Goal: Task Accomplishment & Management: Manage account settings

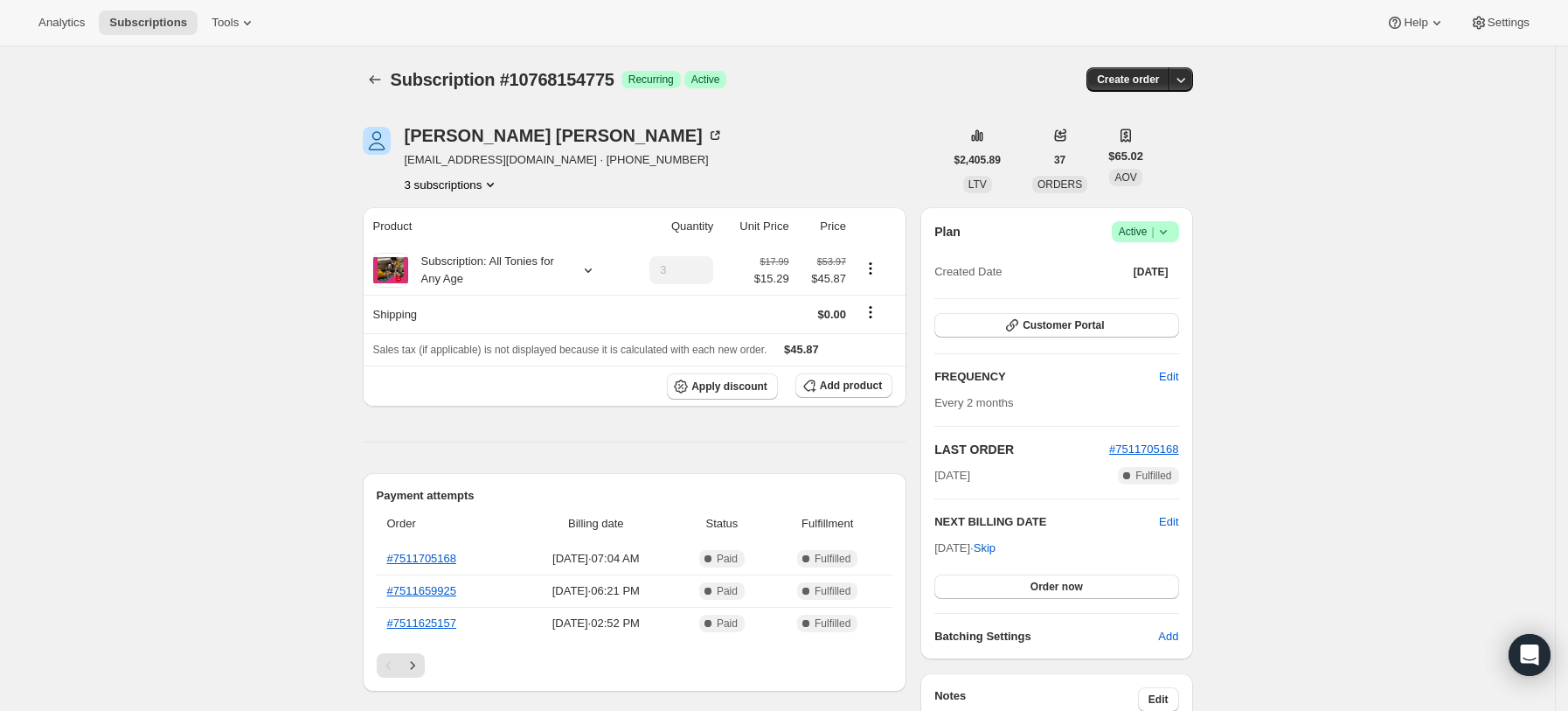
click at [496, 189] on icon "Product actions" at bounding box center [491, 185] width 18 height 18
click at [487, 215] on span "10257236119" at bounding box center [458, 217] width 121 height 18
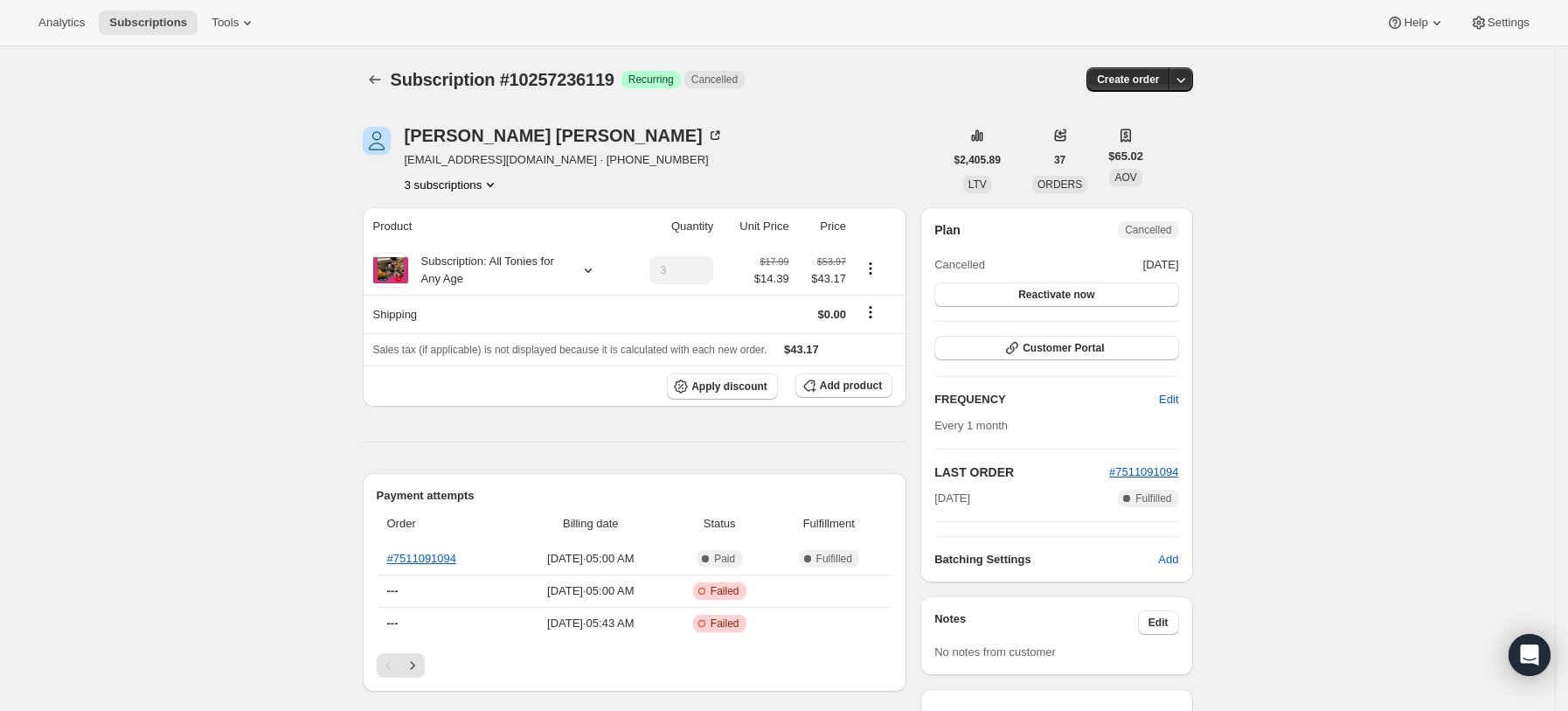
click at [495, 180] on icon "Product actions" at bounding box center [491, 185] width 18 height 18
click at [488, 271] on span "9959243927" at bounding box center [458, 277] width 121 height 18
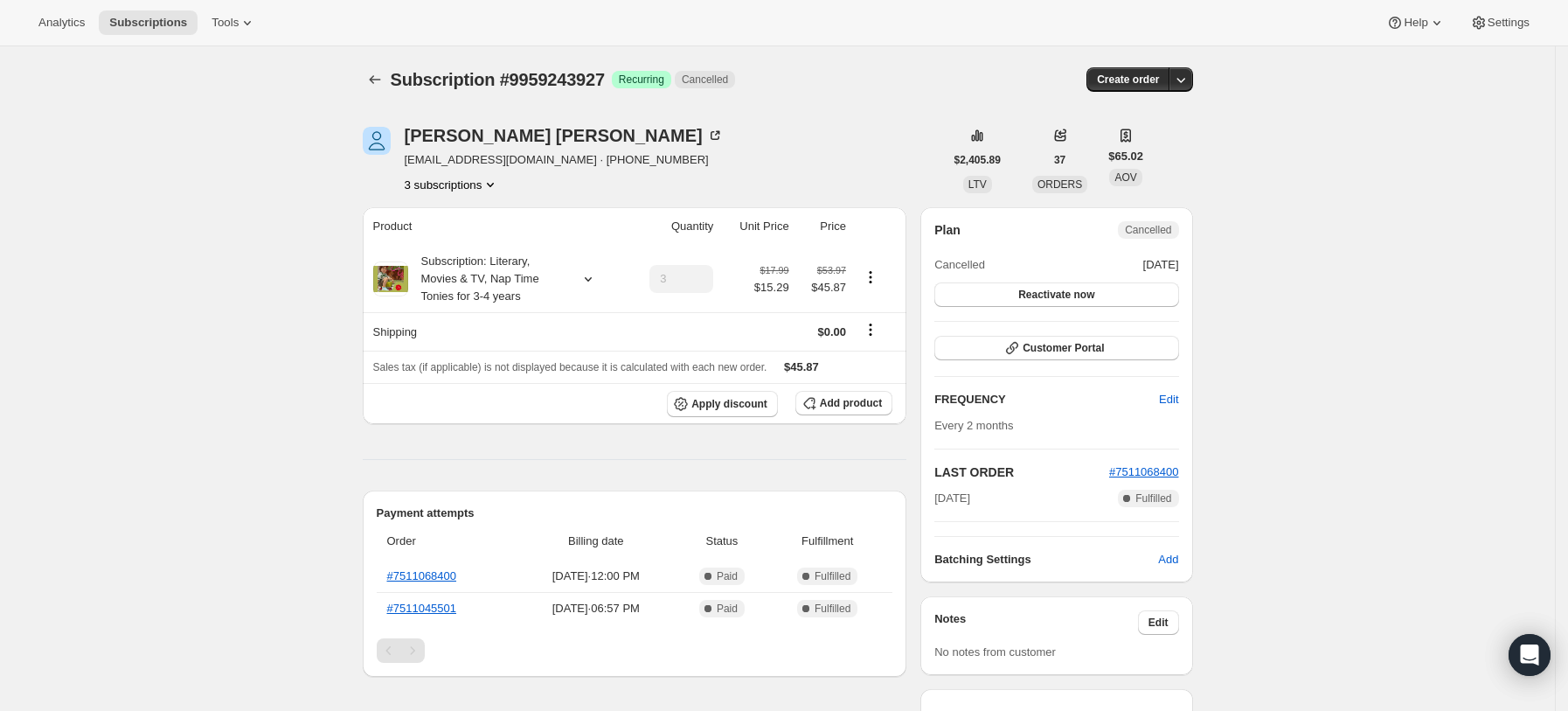
click at [478, 176] on button "3 subscriptions" at bounding box center [453, 185] width 95 height 18
click at [481, 241] on span "10768154775" at bounding box center [459, 247] width 115 height 18
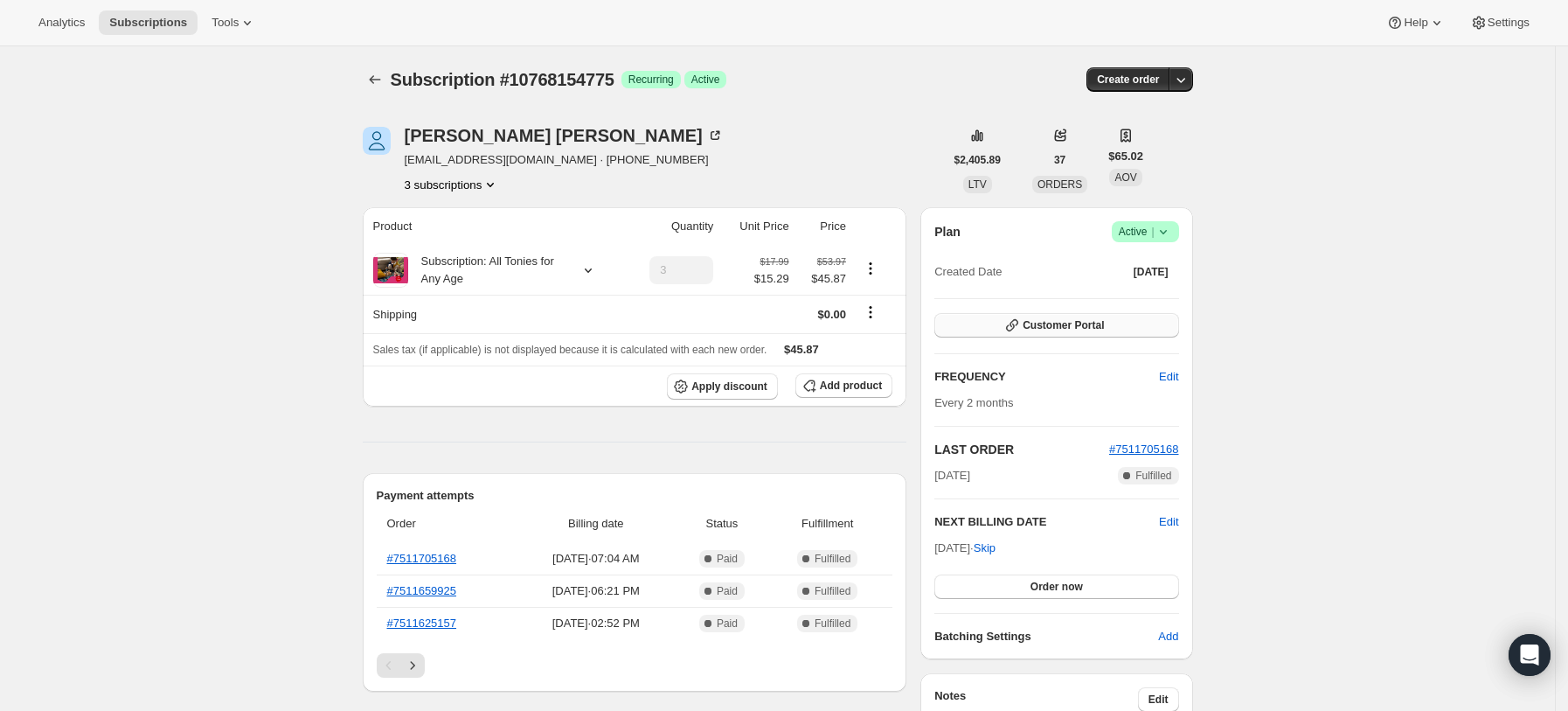
click at [1152, 315] on button "Customer Portal" at bounding box center [1057, 325] width 244 height 25
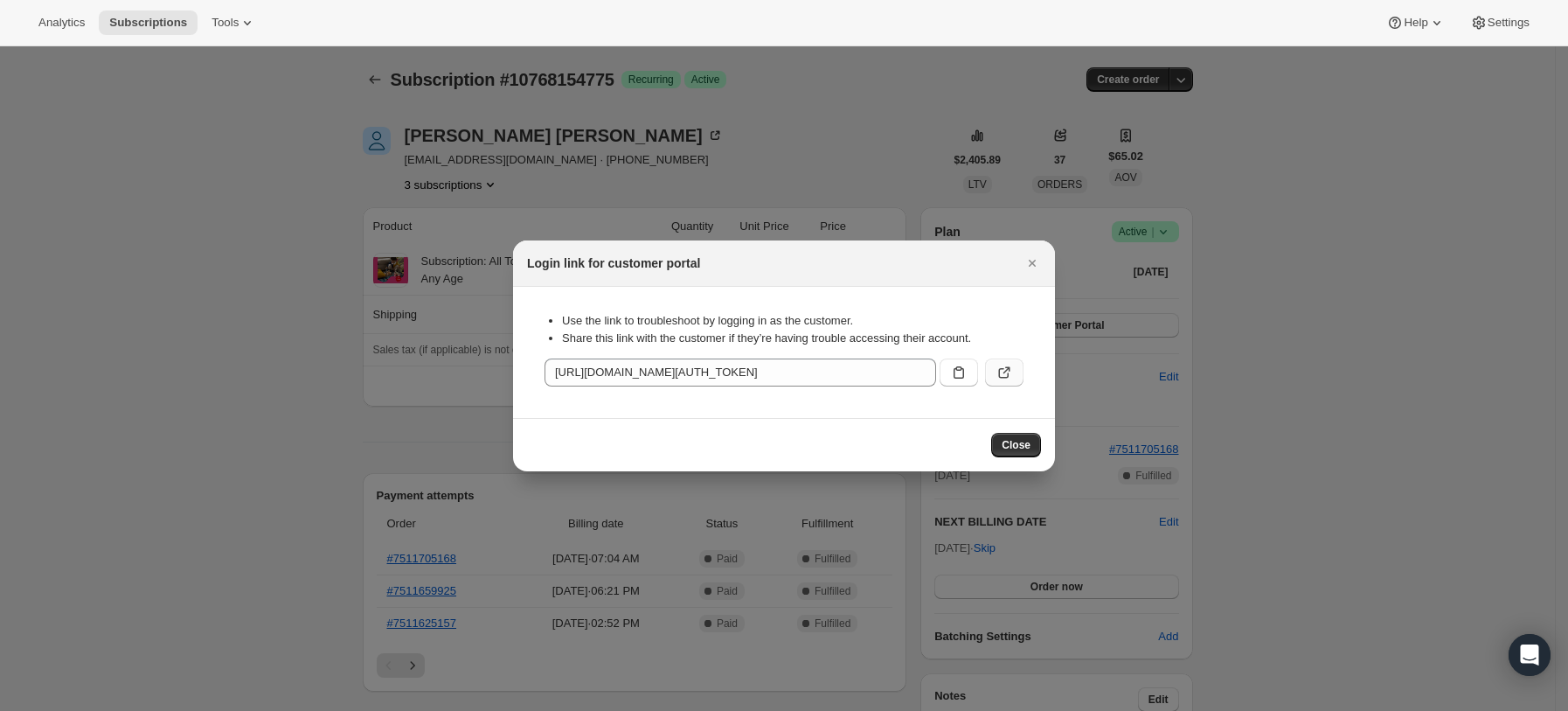
click at [1012, 370] on icon ":rj3:" at bounding box center [1005, 372] width 18 height 18
click at [1032, 259] on icon "Close" at bounding box center [1033, 263] width 18 height 18
